Goal: Transaction & Acquisition: Purchase product/service

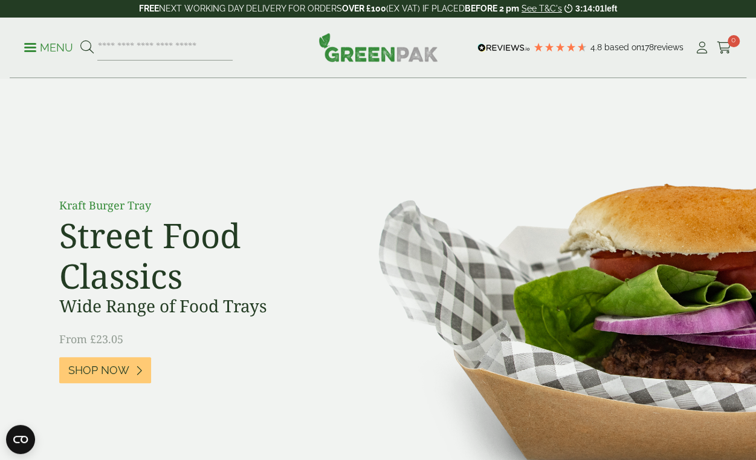
click at [701, 48] on icon at bounding box center [702, 48] width 15 height 12
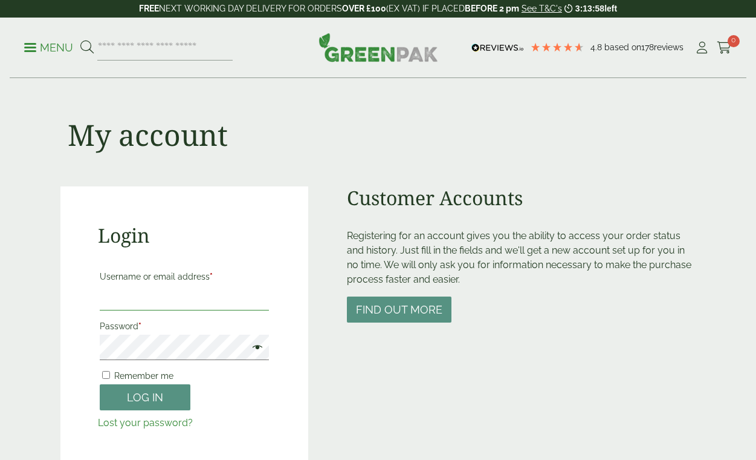
click at [117, 296] on input "Username or email address *" at bounding box center [185, 297] width 170 height 25
type input "**********"
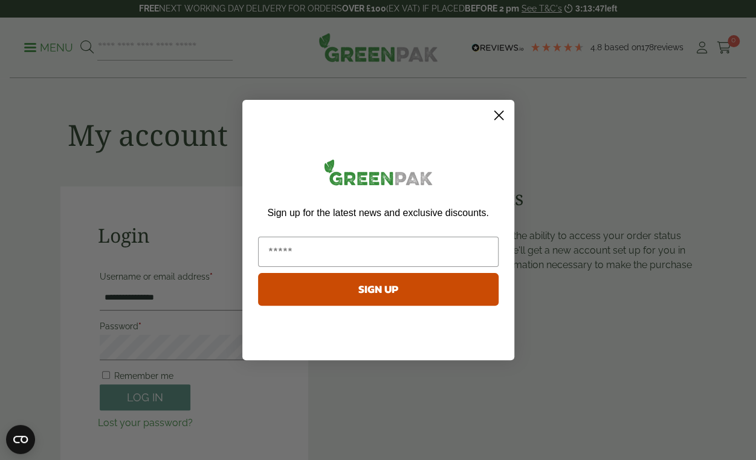
click input "******" at bounding box center [0, 0] width 0 height 0
click at [498, 116] on icon "Close dialog" at bounding box center [499, 115] width 8 height 8
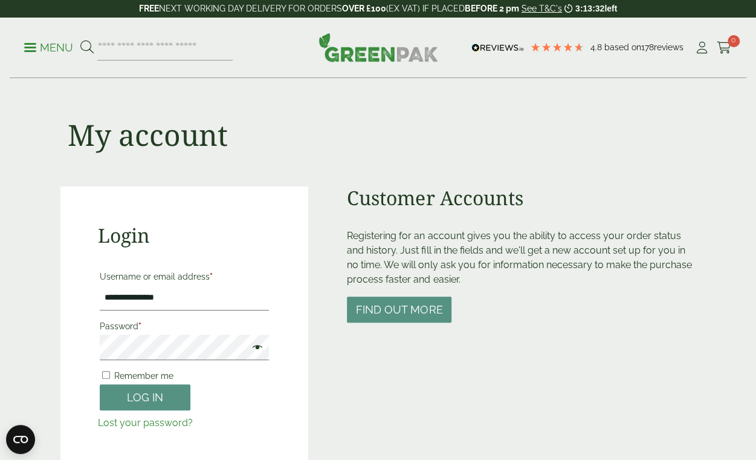
click at [156, 406] on button "Log in" at bounding box center [145, 397] width 91 height 26
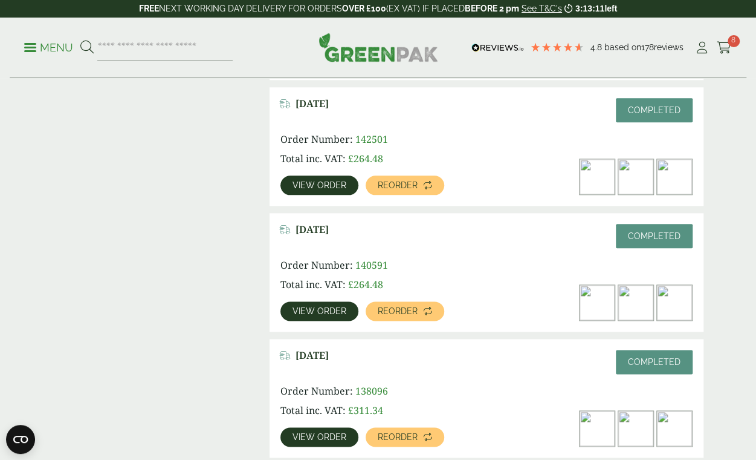
scroll to position [555, 0]
click at [327, 185] on span "View order" at bounding box center [320, 185] width 54 height 8
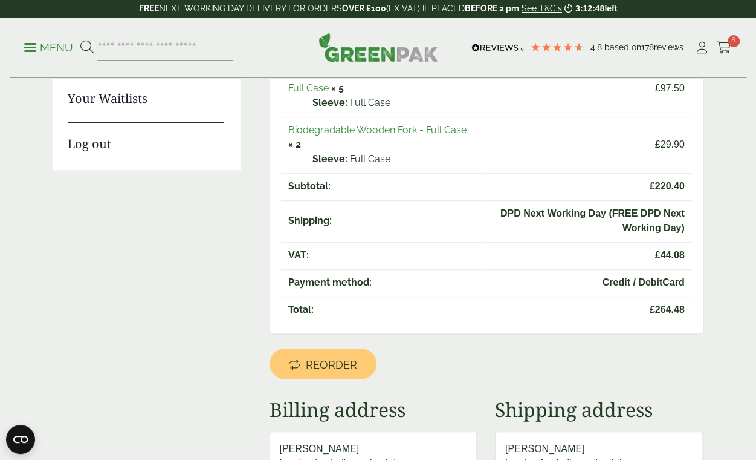
scroll to position [265, 0]
click at [329, 359] on span "Reorder" at bounding box center [331, 365] width 51 height 13
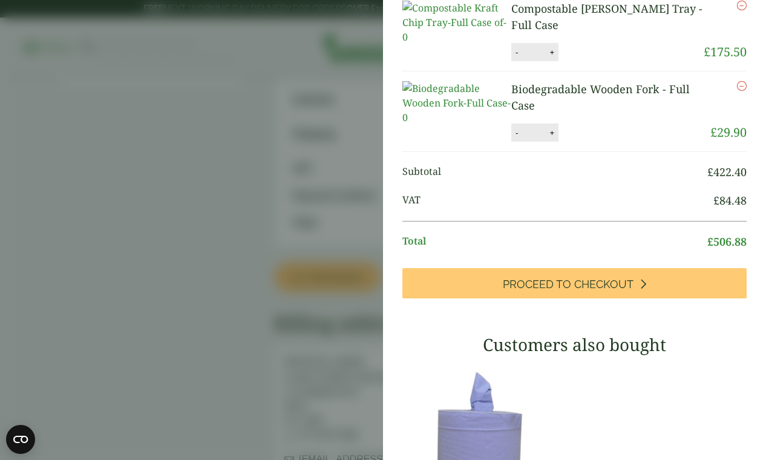
scroll to position [133, 0]
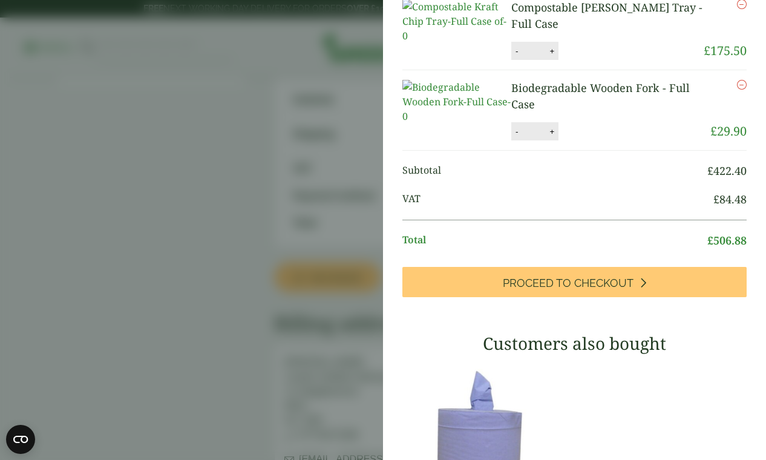
click at [513, 137] on button "-" at bounding box center [517, 131] width 10 height 10
type input "*"
click at [587, 141] on button "Update" at bounding box center [591, 132] width 60 height 18
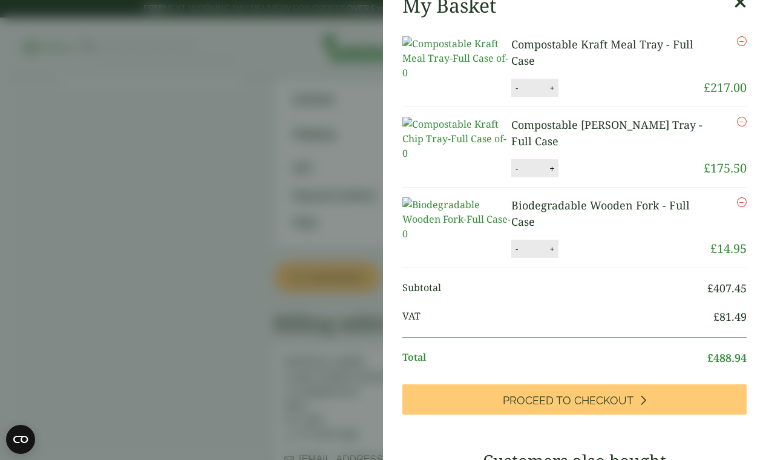
scroll to position [64, 0]
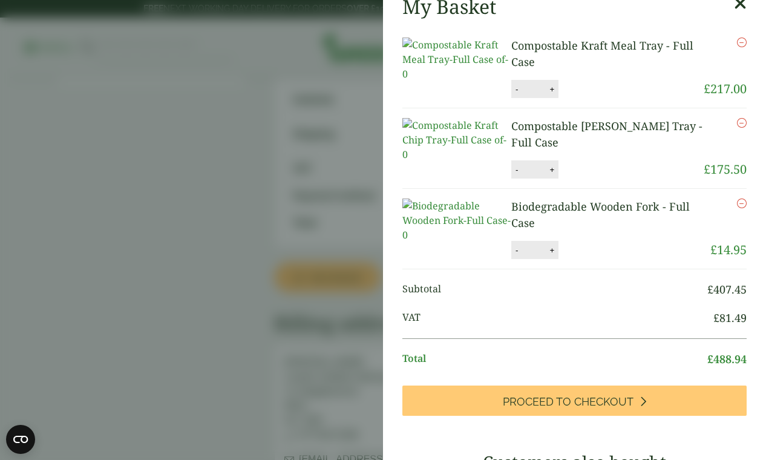
click at [512, 175] on button "-" at bounding box center [517, 169] width 10 height 10
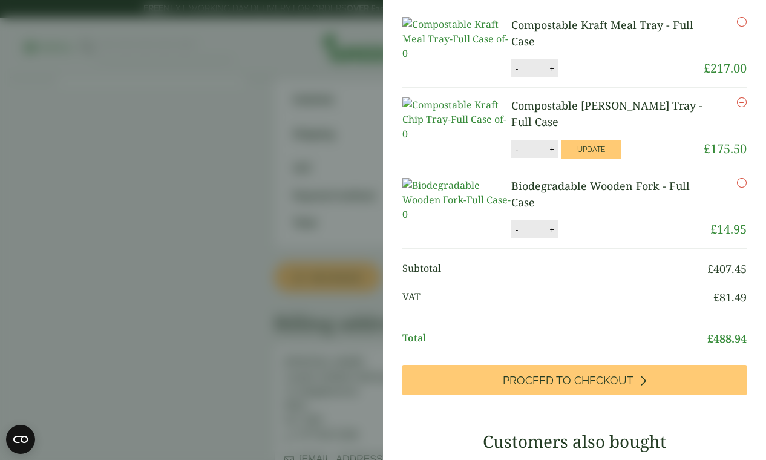
scroll to position [15, 0]
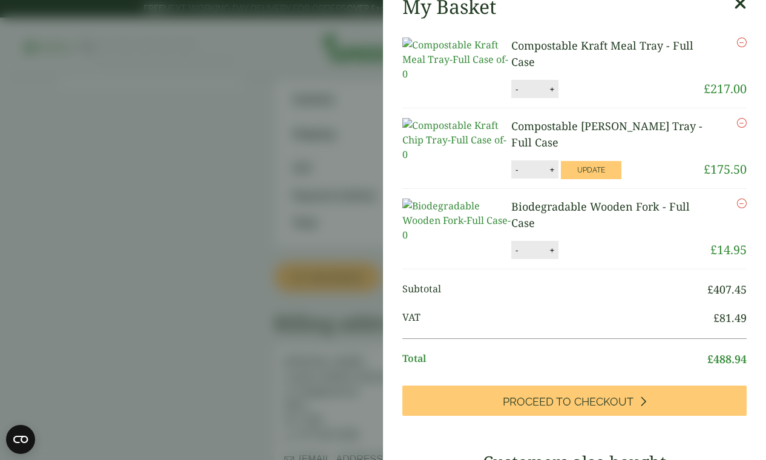
click at [512, 175] on button "-" at bounding box center [517, 169] width 10 height 10
type input "*"
click at [581, 179] on button "Update" at bounding box center [591, 170] width 60 height 18
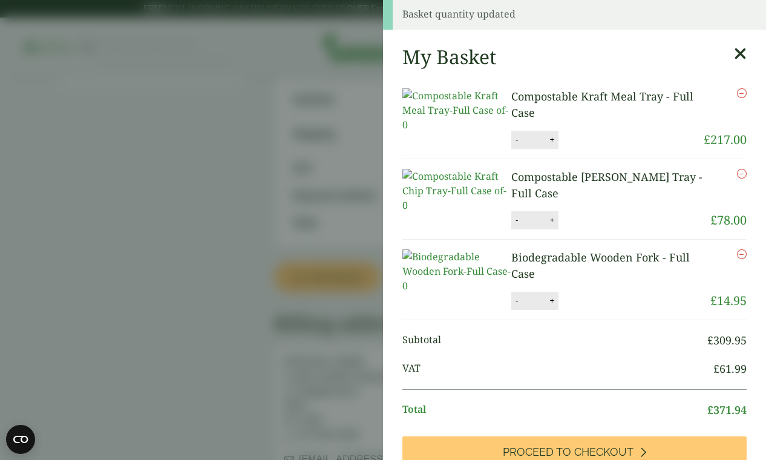
scroll to position [0, 0]
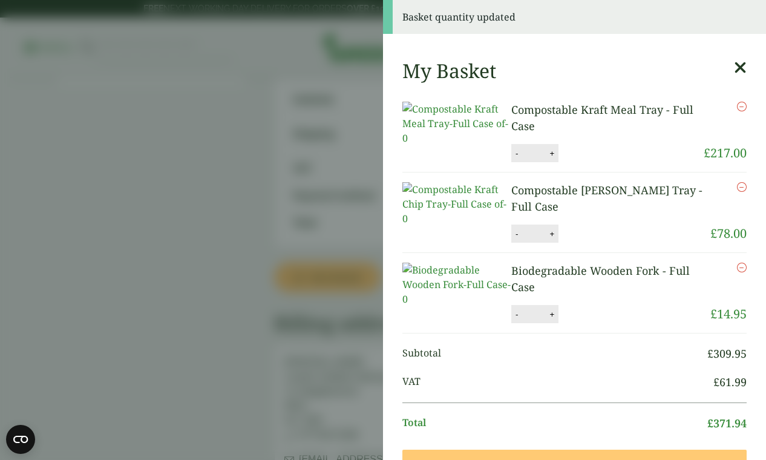
click at [512, 158] on button "-" at bounding box center [517, 153] width 10 height 10
click at [512, 157] on button "-" at bounding box center [517, 153] width 10 height 10
click at [512, 158] on button "-" at bounding box center [517, 153] width 10 height 10
type input "*"
click at [587, 158] on button "Update" at bounding box center [591, 154] width 60 height 18
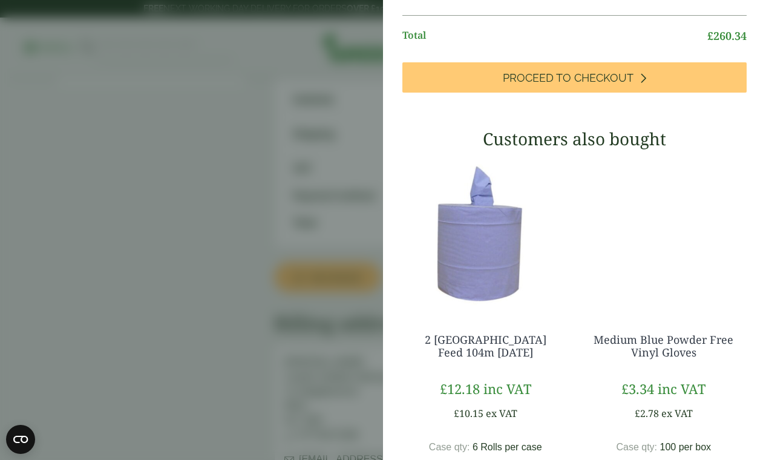
scroll to position [345, 0]
click at [602, 85] on span "Proceed to Checkout" at bounding box center [568, 78] width 131 height 13
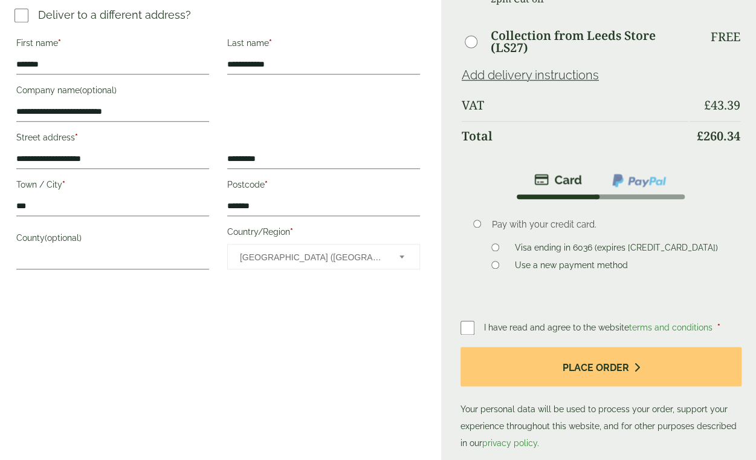
scroll to position [518, 0]
click at [619, 346] on button "Place order" at bounding box center [601, 365] width 281 height 39
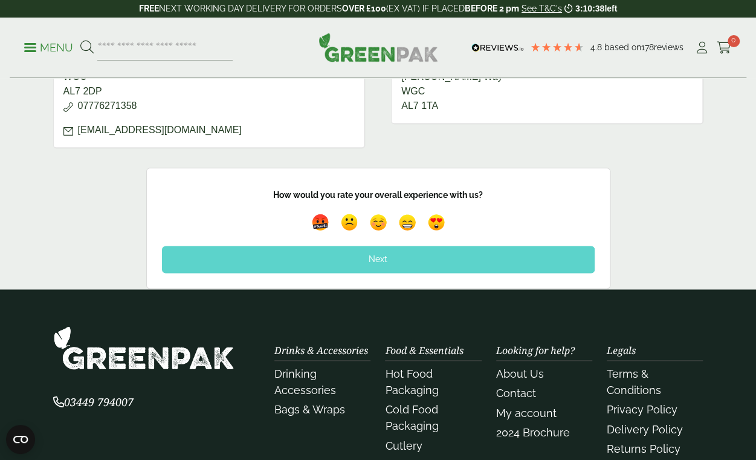
scroll to position [550, 0]
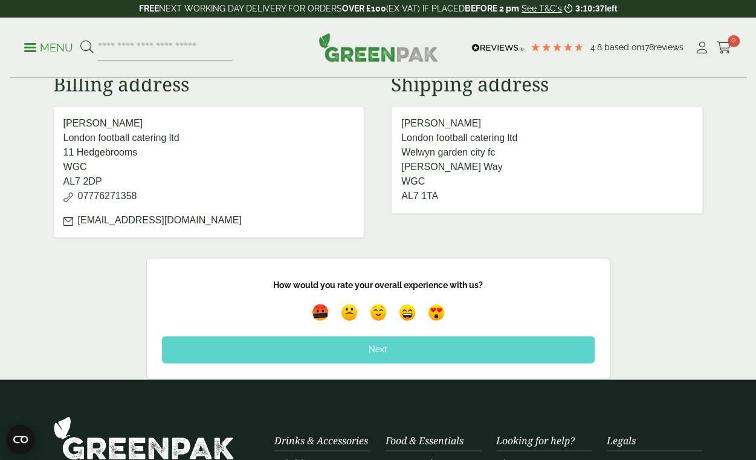
click at [746, 244] on div "Thank you. Your order has been received. Order number: 167251 Date: August 18, …" at bounding box center [378, 8] width 756 height 742
click at [747, 258] on div "Feedback Thank you for your feedback! How would you rate your overall experienc…" at bounding box center [378, 318] width 756 height 121
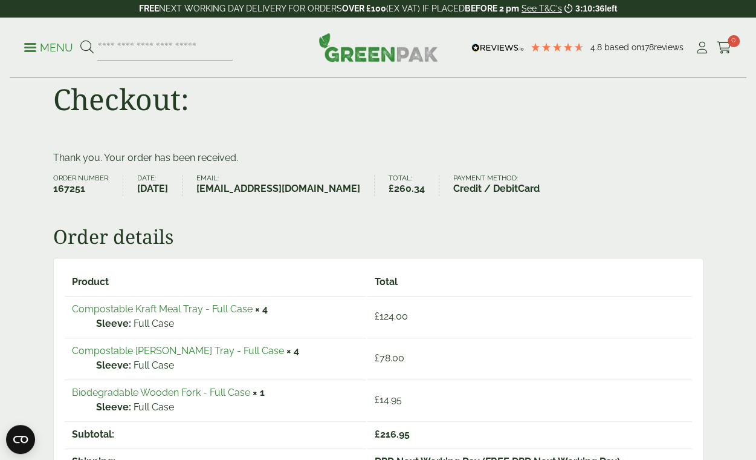
scroll to position [0, 0]
